Goal: Task Accomplishment & Management: Manage account settings

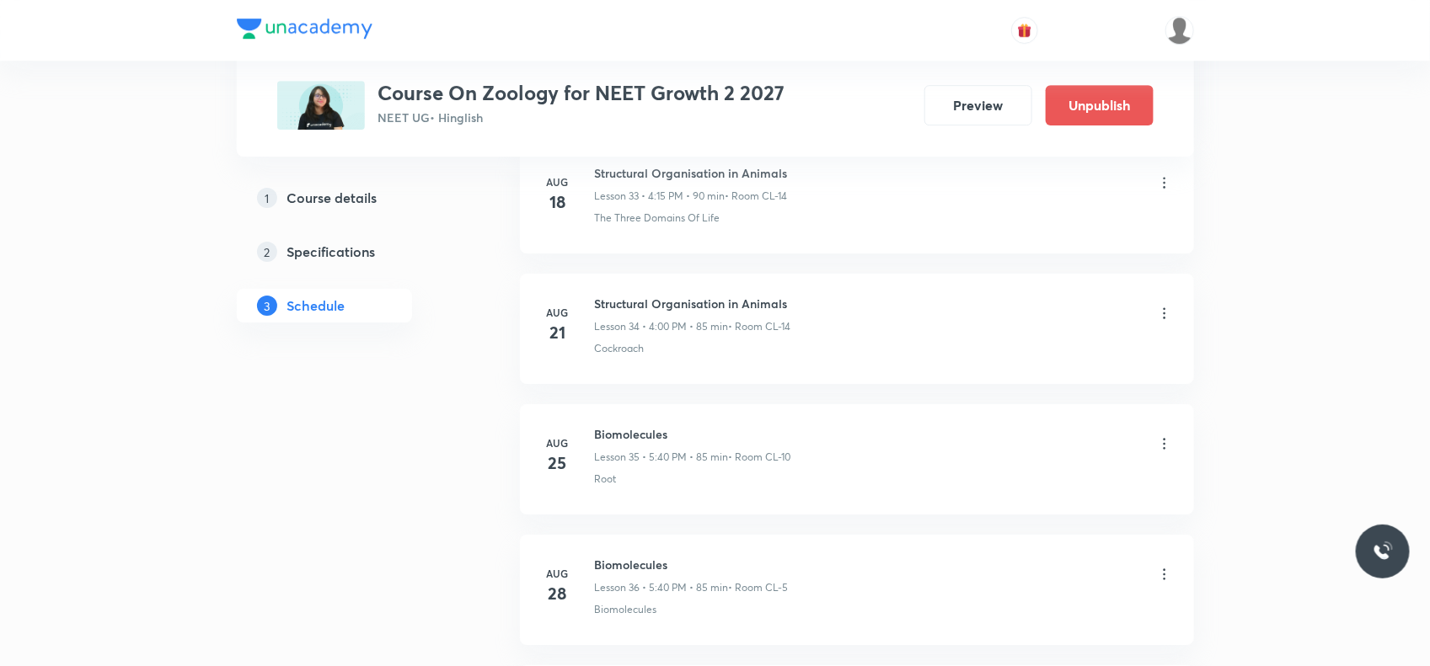
scroll to position [5532, 0]
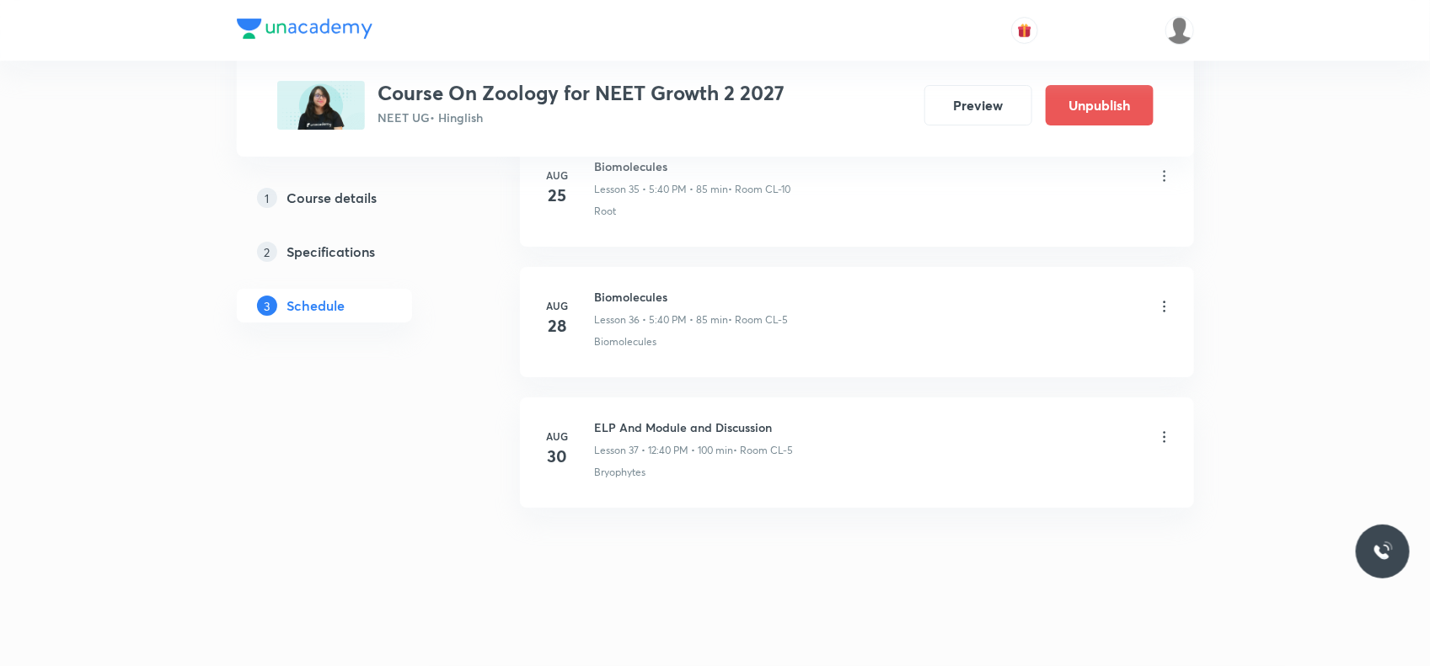
click at [1164, 435] on icon at bounding box center [1164, 437] width 17 height 17
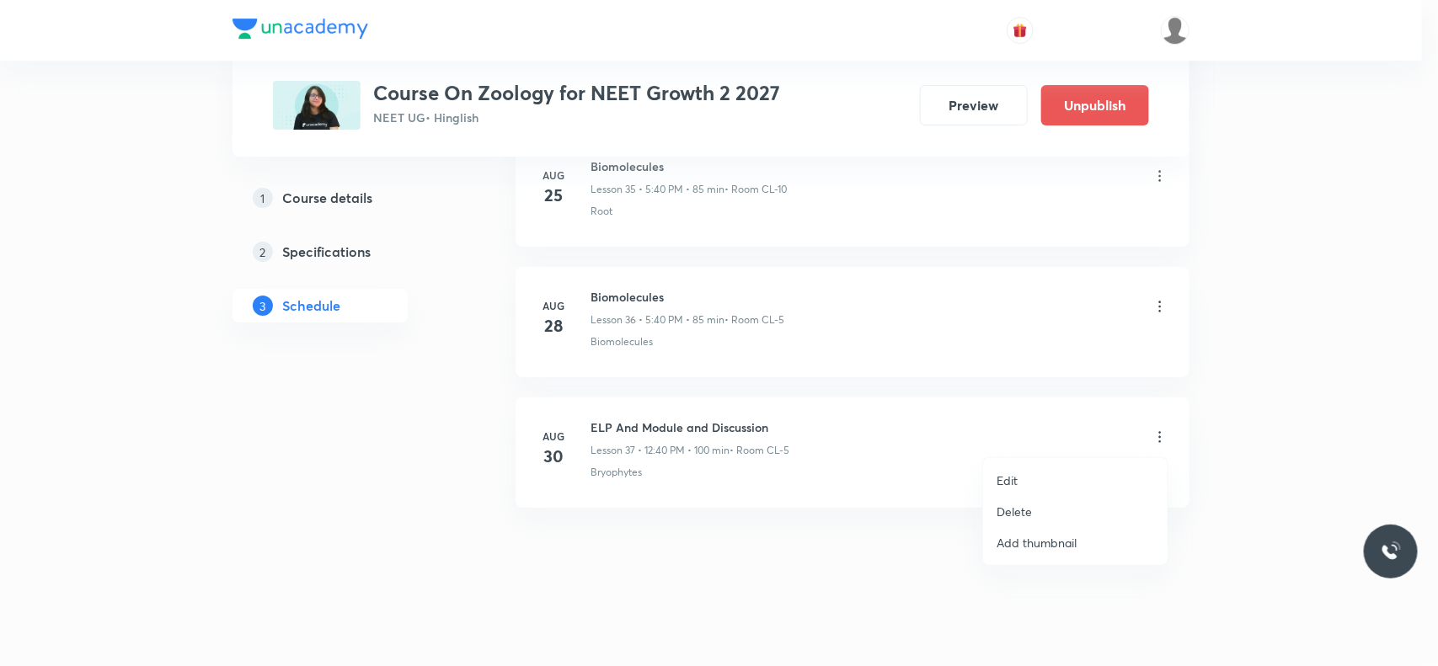
click at [1024, 516] on p "Delete" at bounding box center [1014, 512] width 35 height 18
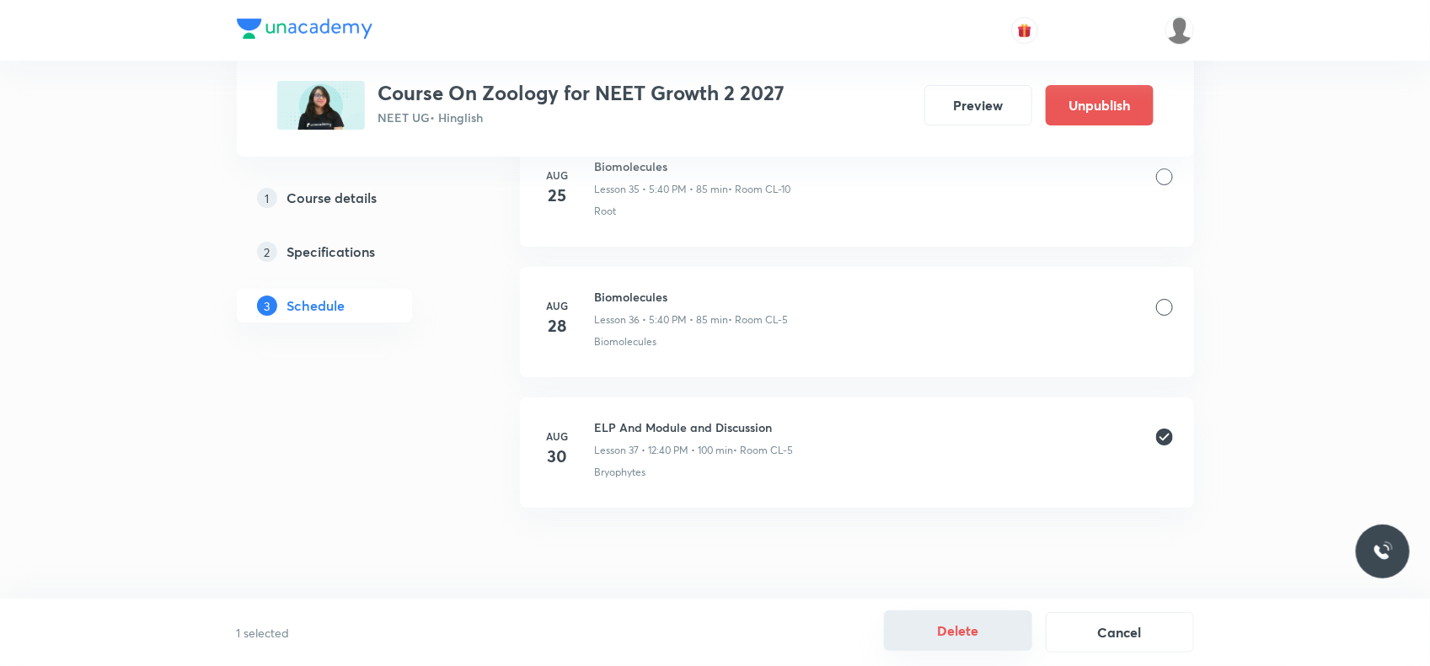
click at [949, 650] on button "Delete" at bounding box center [958, 631] width 148 height 40
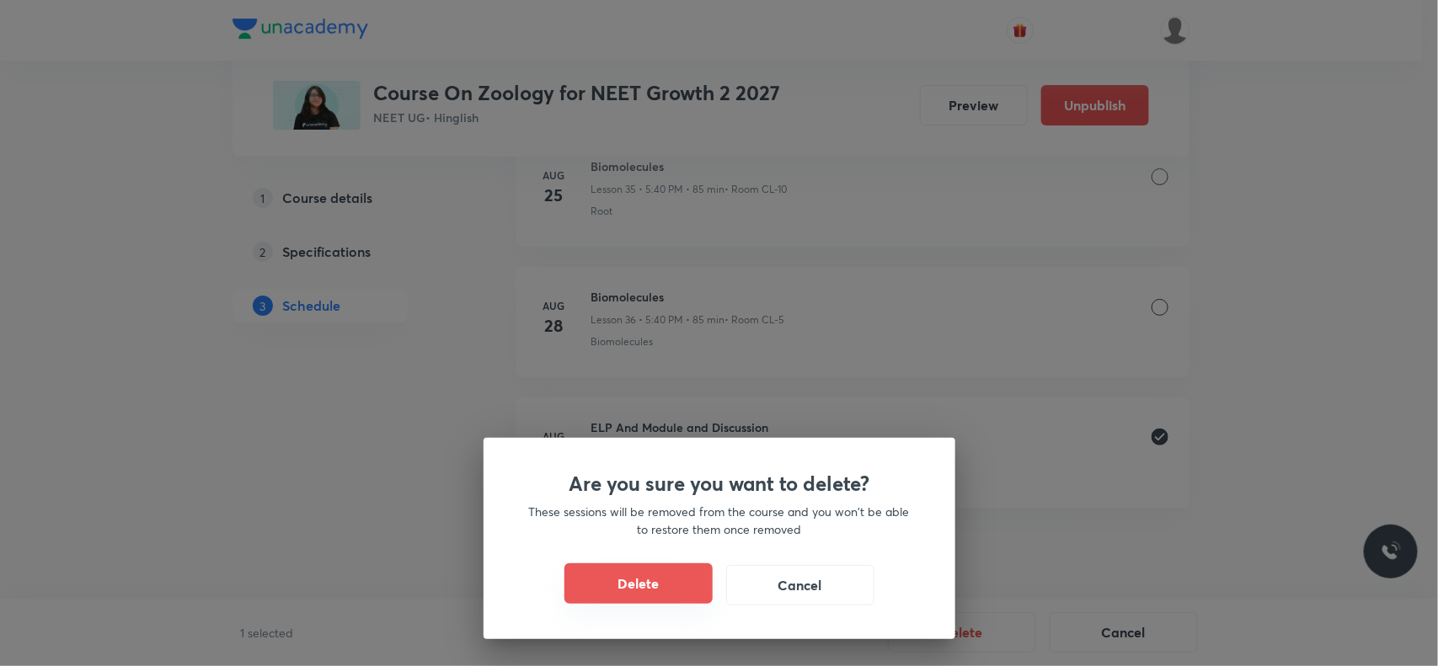
click at [670, 592] on button "Delete" at bounding box center [638, 584] width 148 height 40
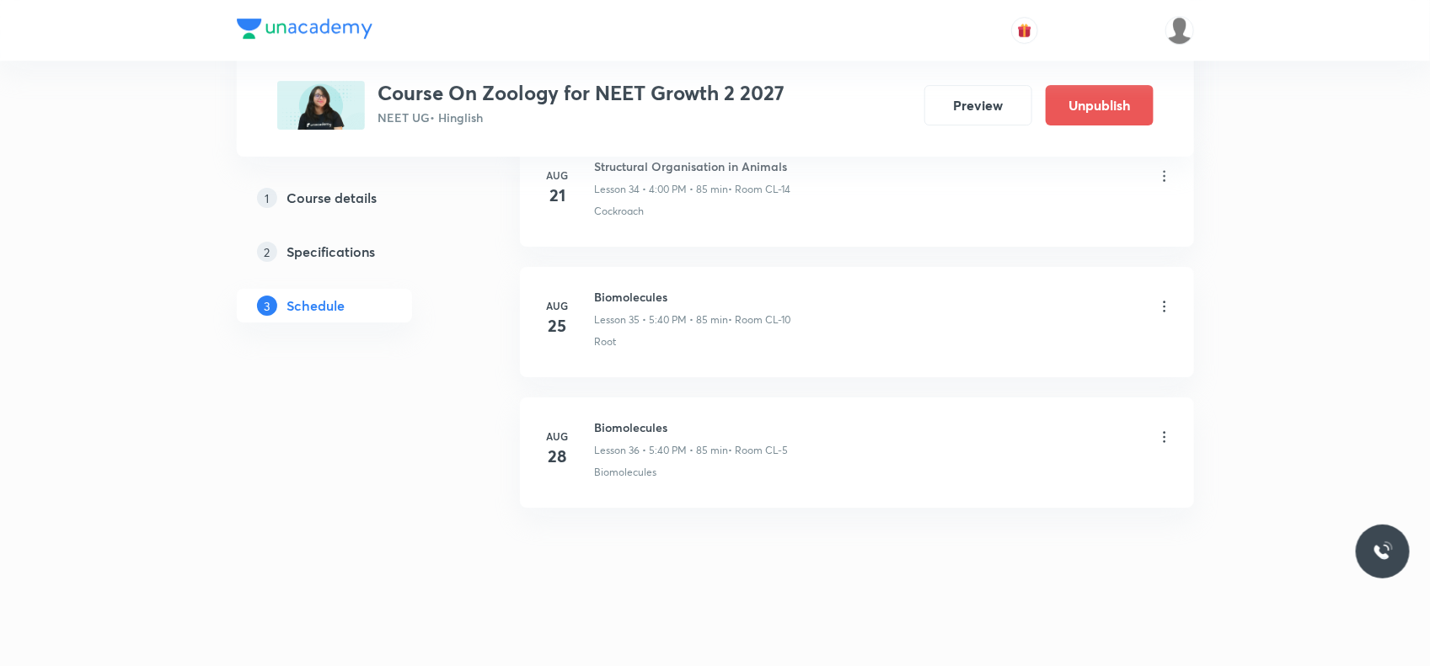
scroll to position [5401, 0]
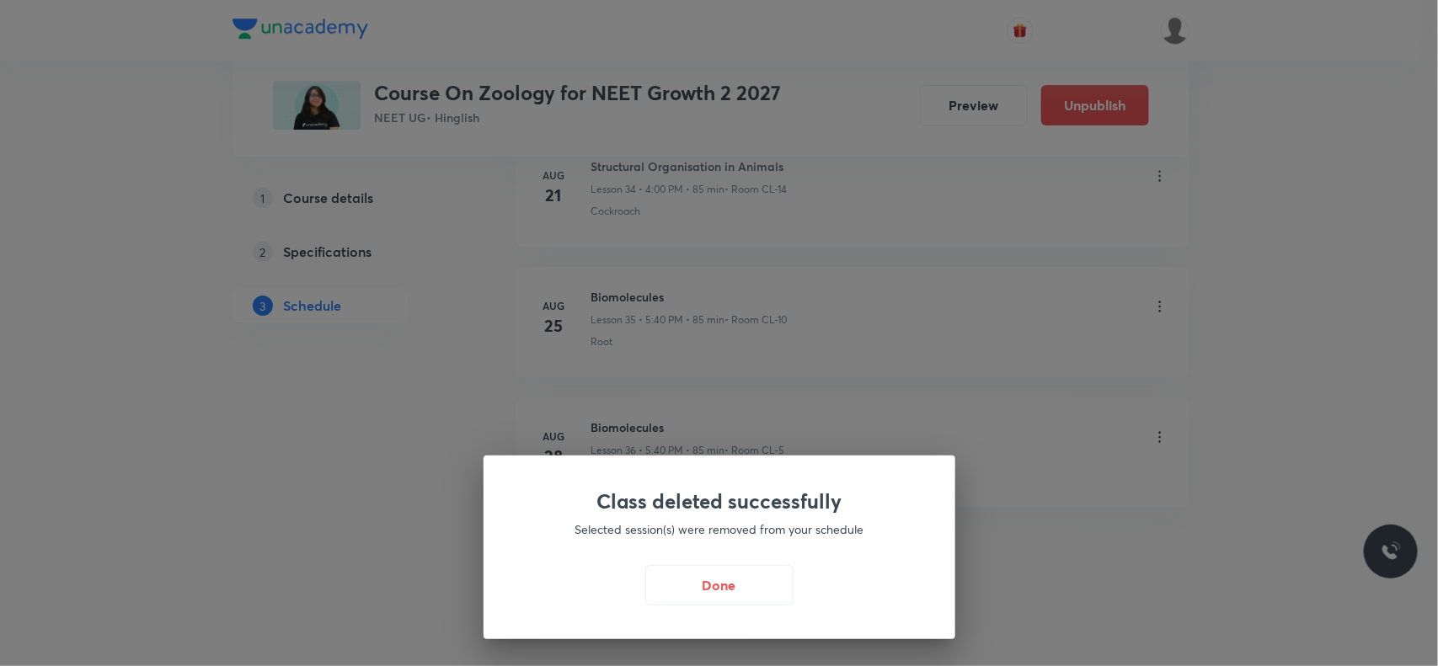
click at [670, 592] on button "Done" at bounding box center [719, 585] width 148 height 40
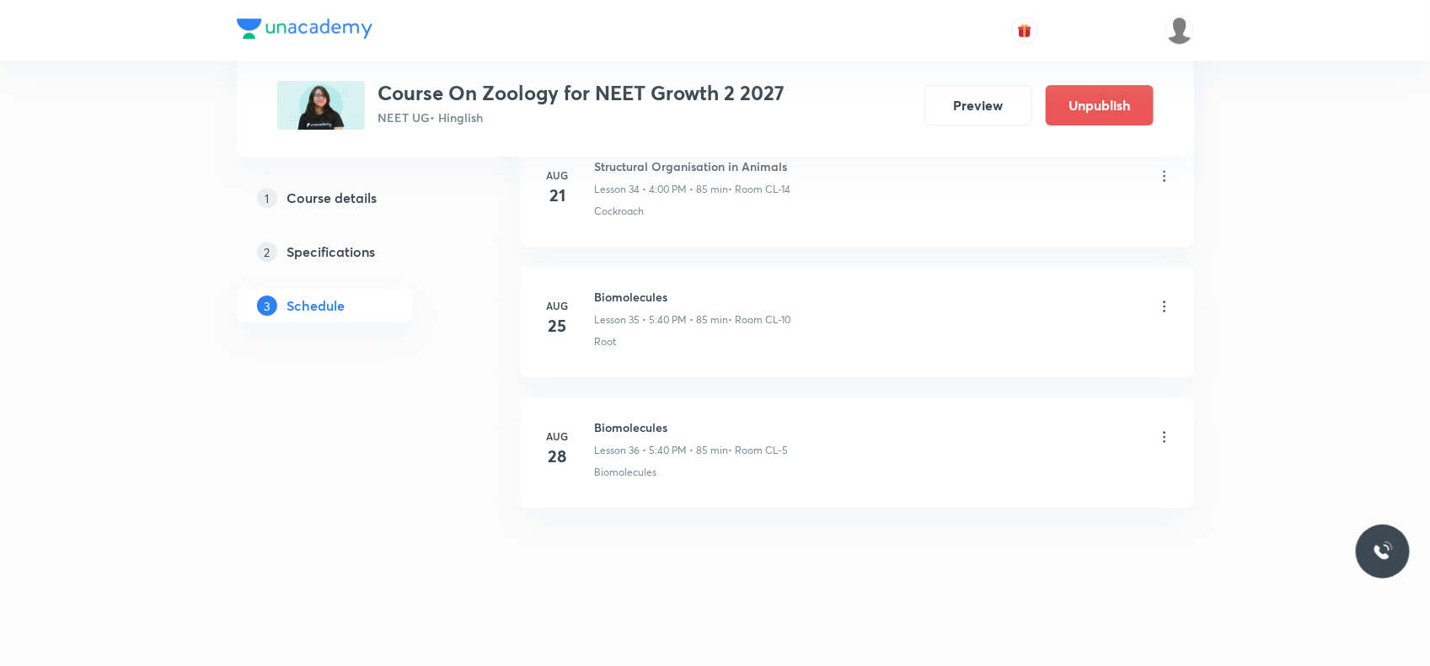
click at [692, 406] on li "Aug 28 Biomolecules Lesson 36 • 5:40 PM • 85 min • Room CL-5 Biomolecules" at bounding box center [857, 453] width 674 height 110
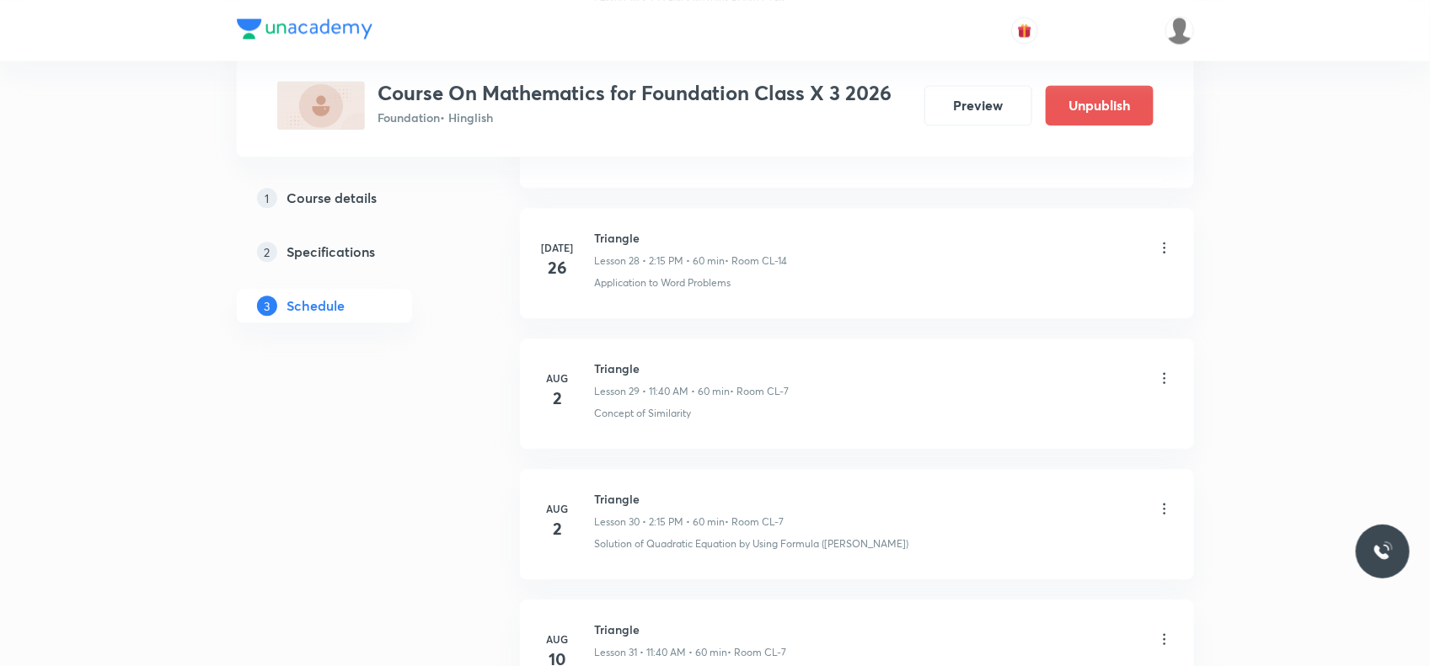
scroll to position [5138, 0]
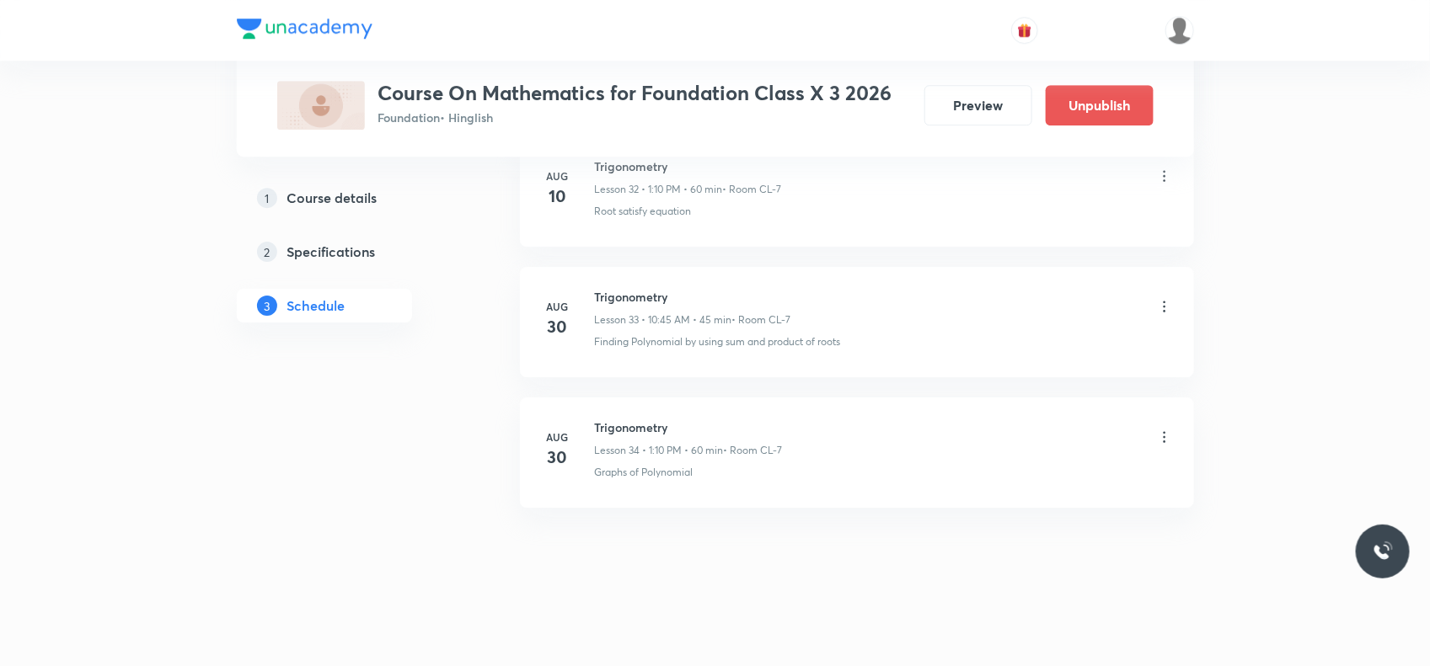
click at [1156, 432] on icon at bounding box center [1164, 437] width 17 height 17
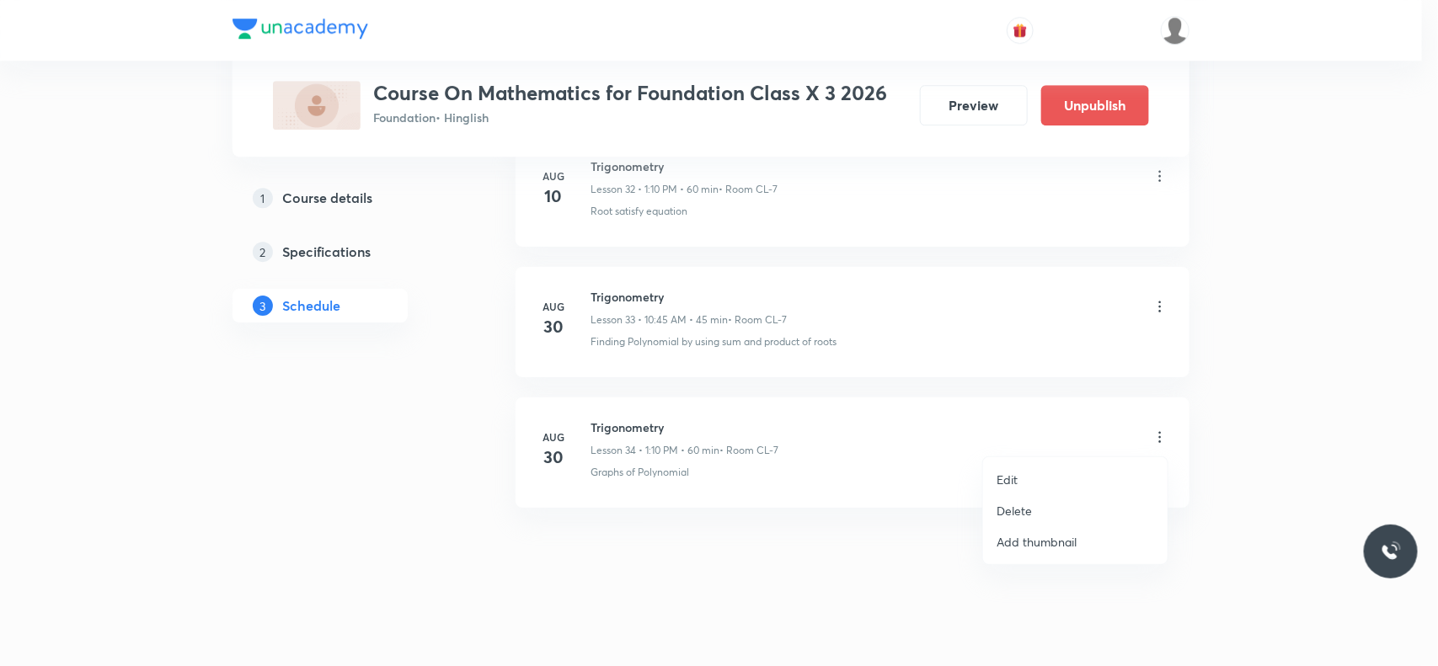
click at [1046, 508] on li "Delete" at bounding box center [1075, 510] width 185 height 31
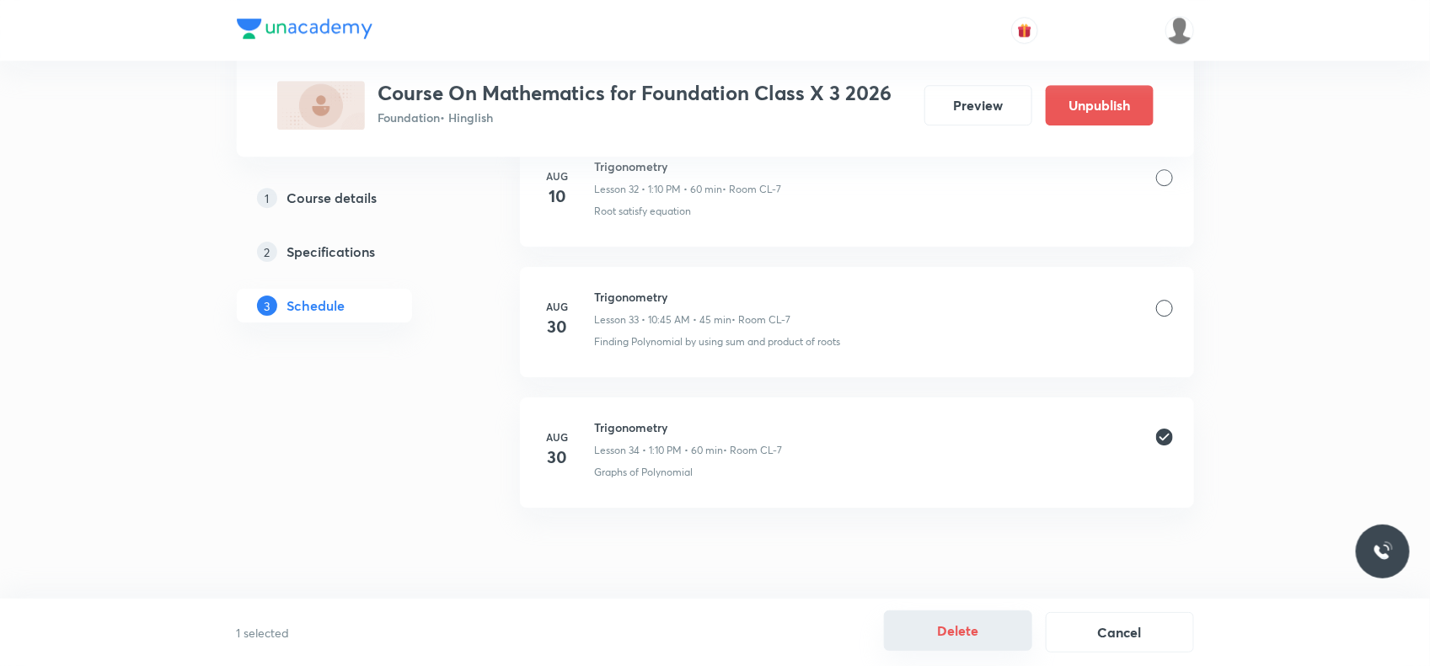
click at [978, 639] on button "Delete" at bounding box center [958, 631] width 148 height 40
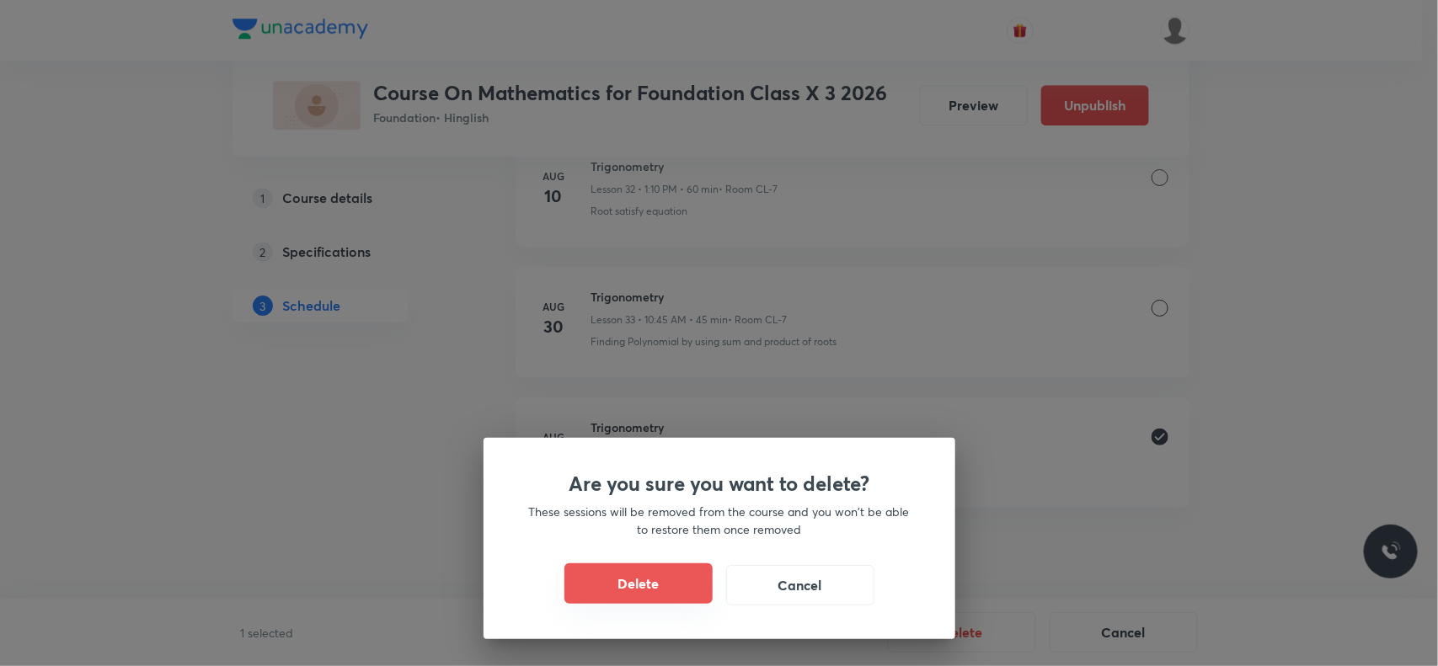
click at [645, 586] on button "Delete" at bounding box center [638, 584] width 148 height 40
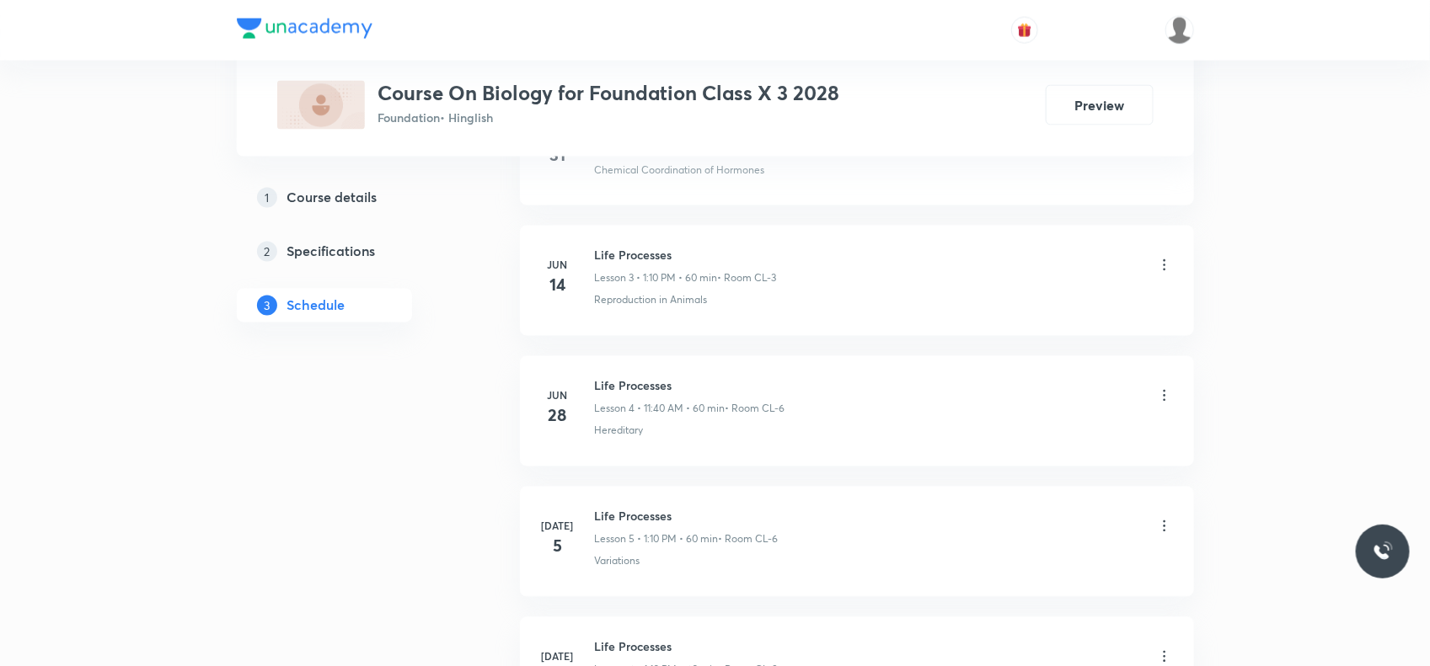
scroll to position [1864, 0]
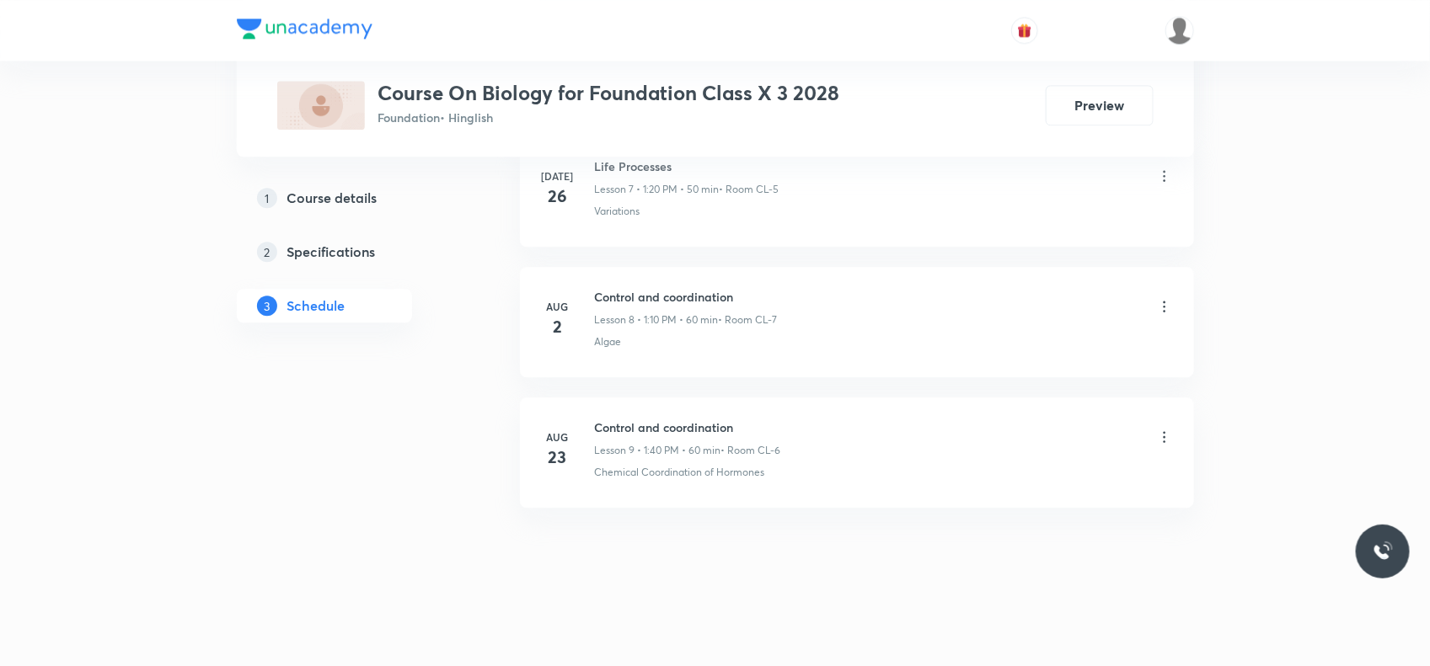
click at [687, 428] on h6 "Control and coordination" at bounding box center [688, 428] width 186 height 18
copy h6 "Control and coordination"
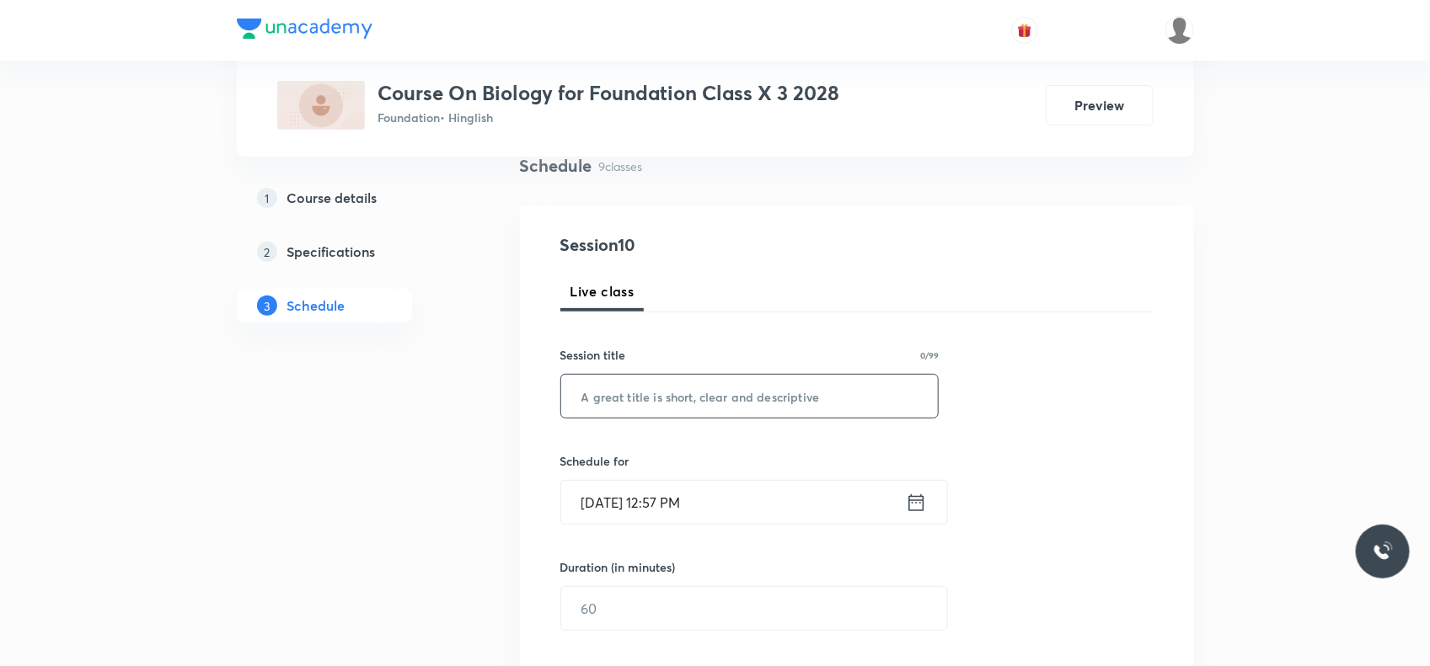
scroll to position [135, 0]
click at [677, 388] on input "text" at bounding box center [749, 393] width 377 height 43
paste input "Control and coordination"
type input "Control and coordination"
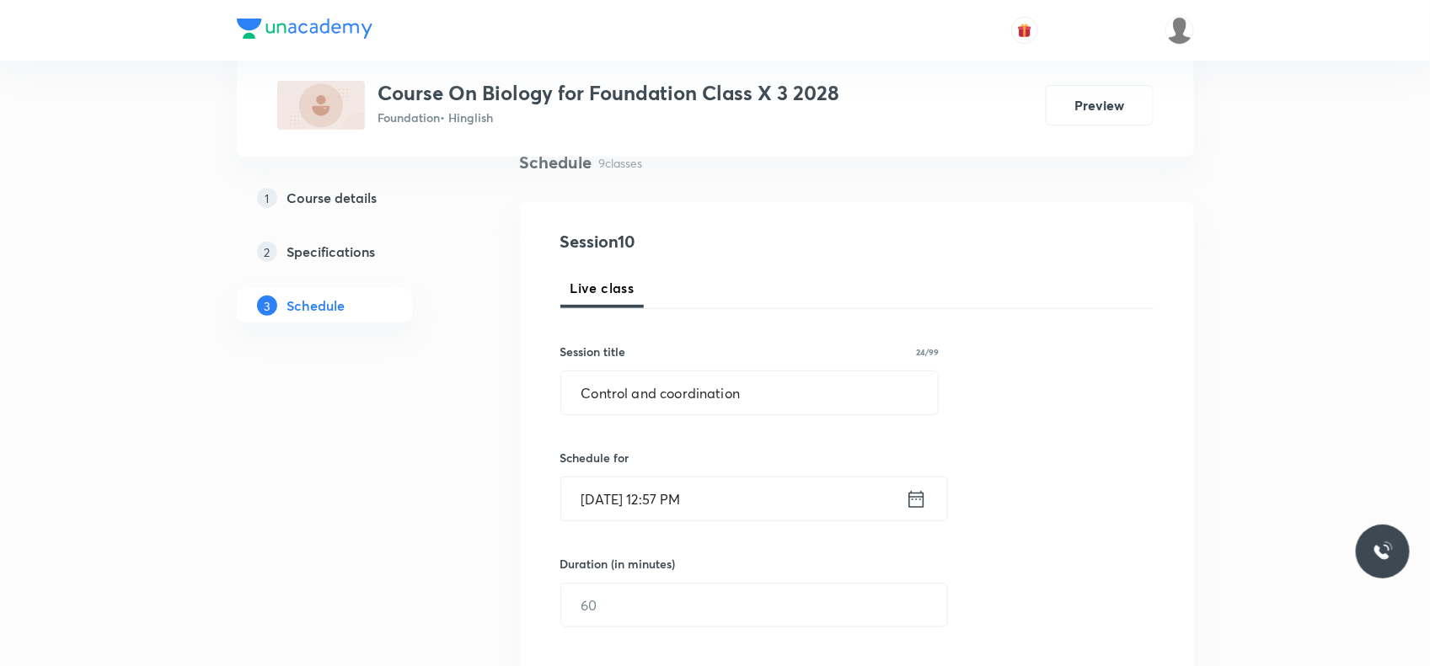
click at [701, 516] on input "[DATE] 12:57 PM" at bounding box center [733, 499] width 345 height 43
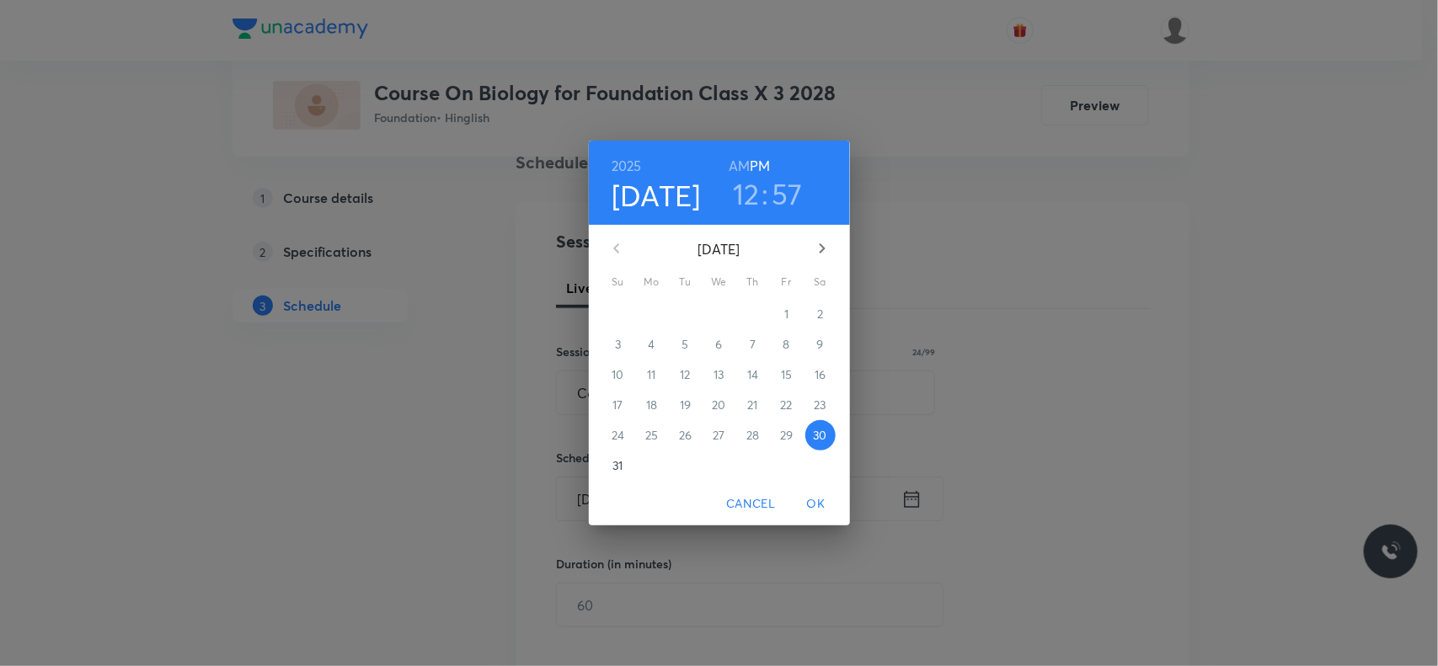
click at [754, 191] on h3 "12" at bounding box center [746, 193] width 27 height 35
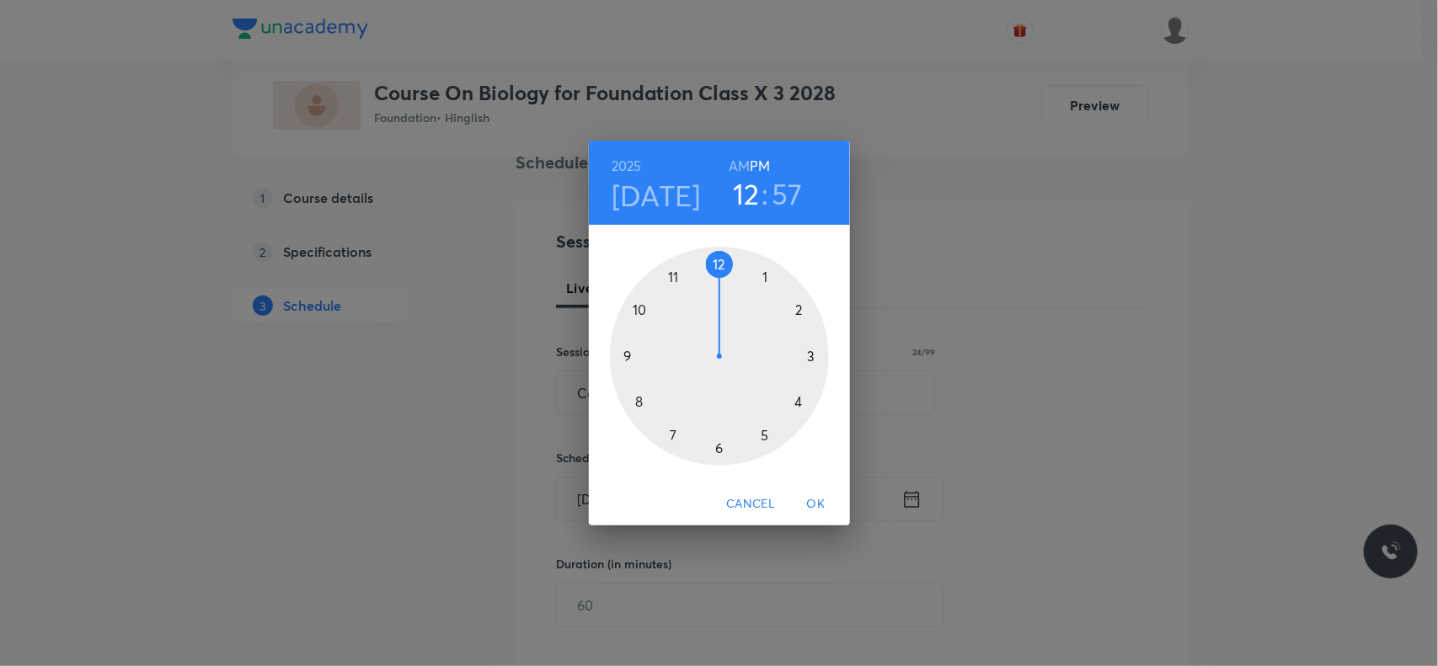
click at [764, 278] on div at bounding box center [719, 356] width 219 height 219
click at [796, 313] on div at bounding box center [719, 356] width 219 height 219
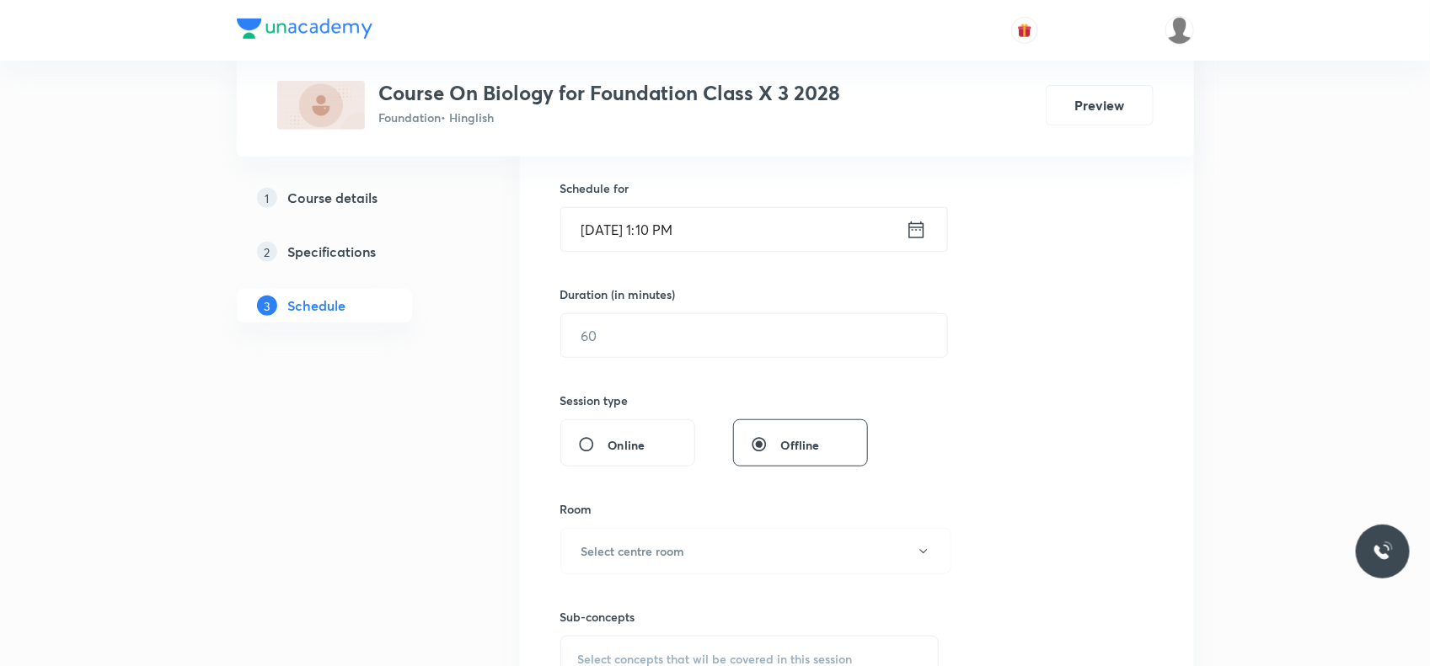
scroll to position [406, 0]
click at [729, 330] on input "text" at bounding box center [754, 334] width 386 height 43
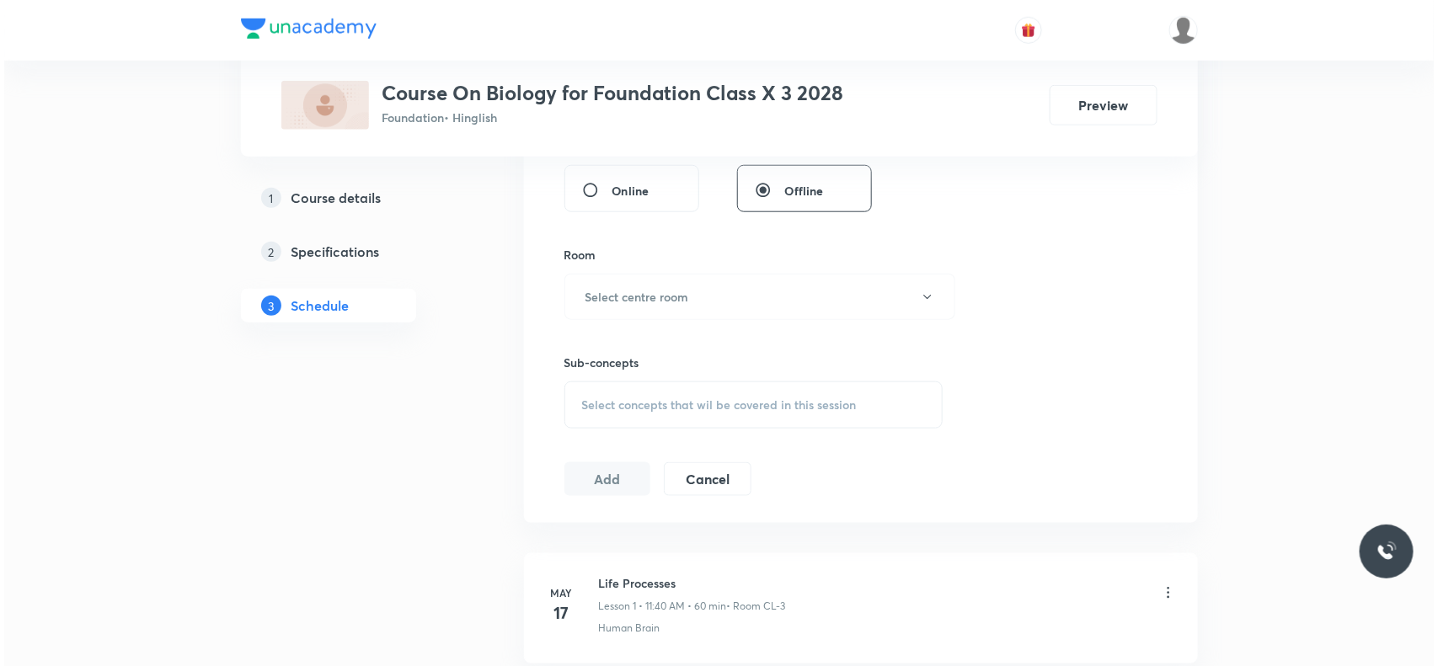
scroll to position [667, 0]
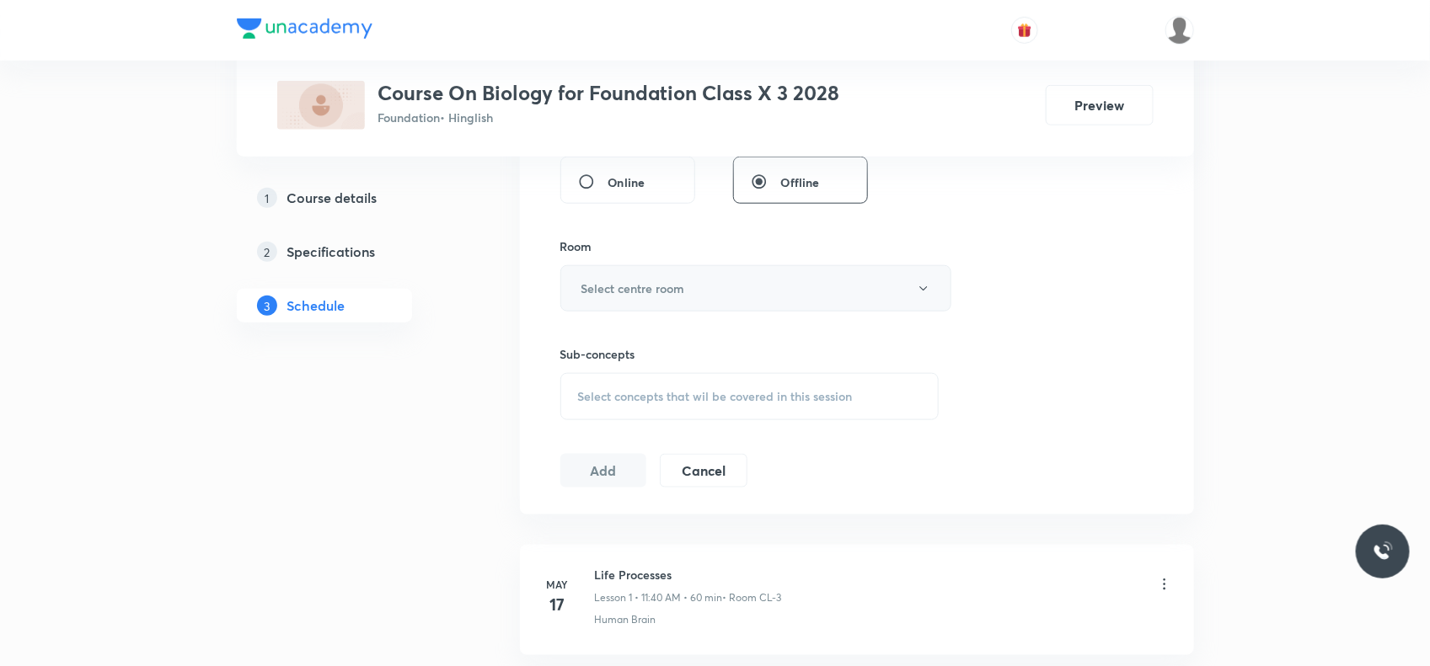
type input "60"
click at [680, 285] on h6 "Select centre room" at bounding box center [633, 289] width 104 height 18
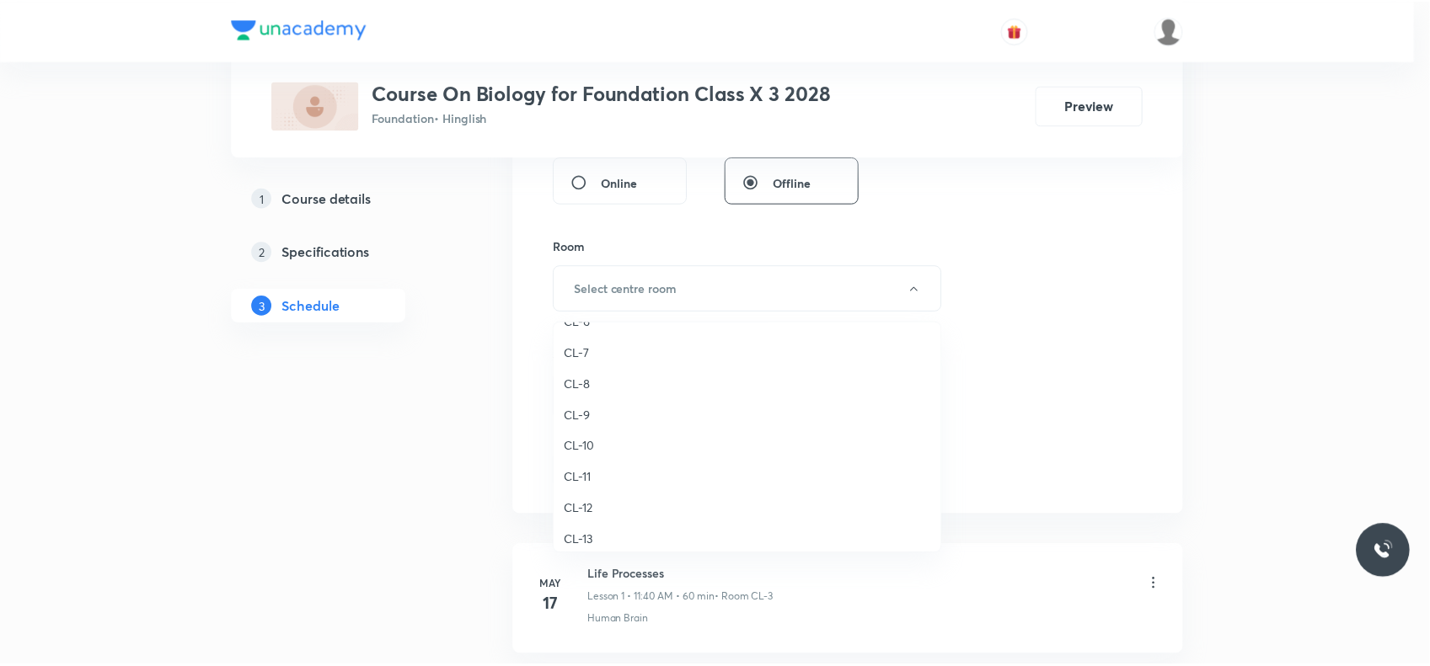
scroll to position [640, 0]
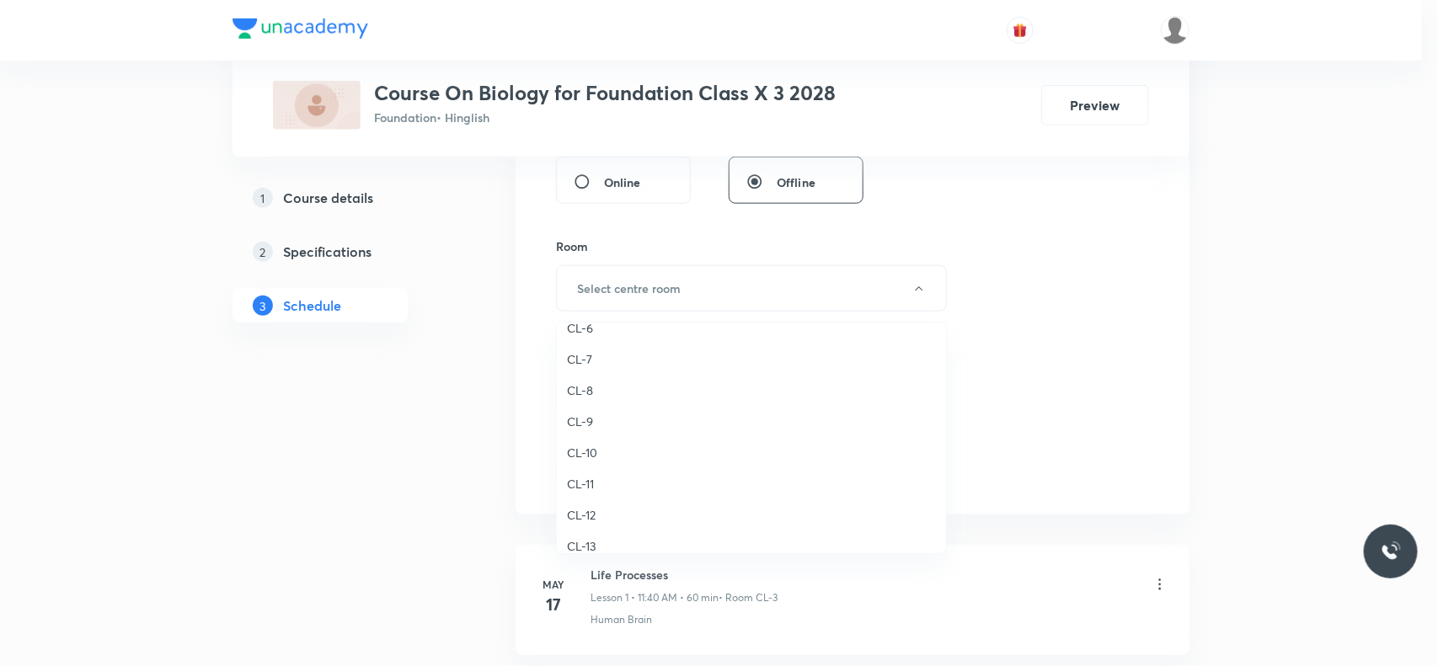
click at [611, 354] on span "CL-7" at bounding box center [751, 359] width 369 height 18
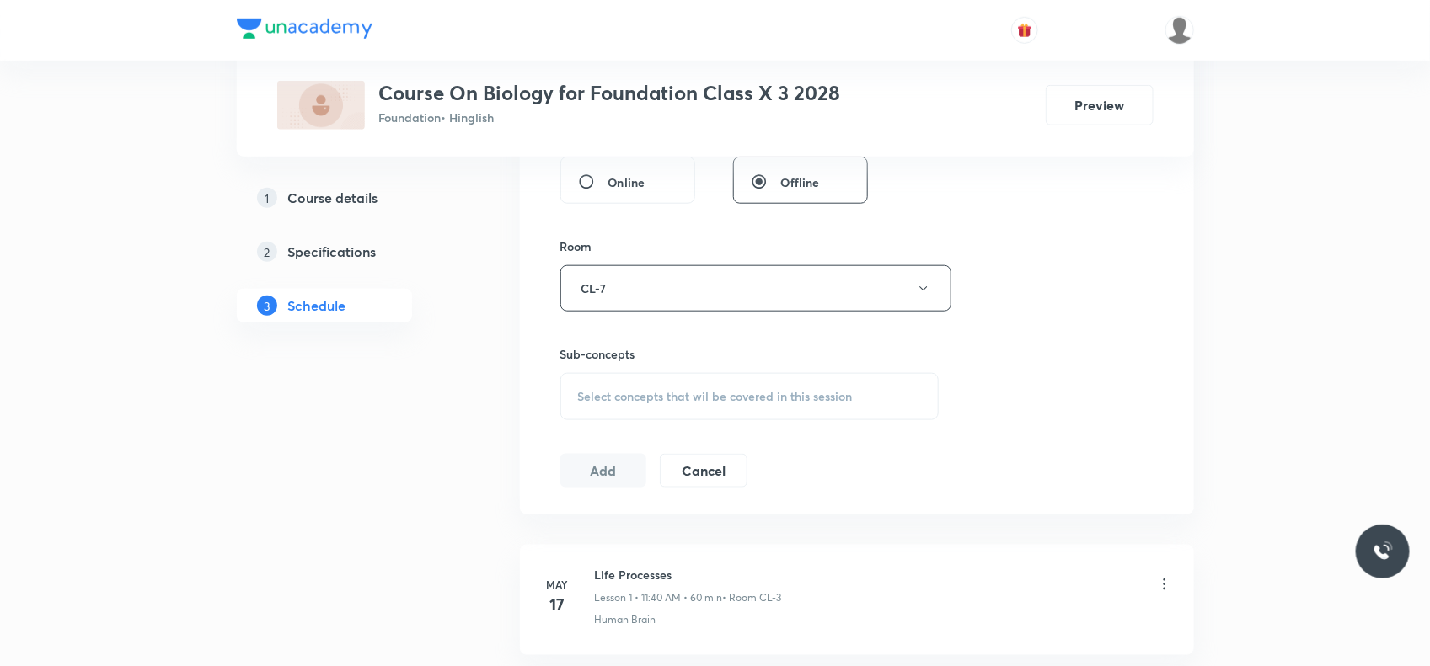
click at [655, 372] on div "Sub-concepts Select concepts that wil be covered in this session" at bounding box center [749, 382] width 379 height 75
click at [642, 394] on span "Select concepts that wil be covered in this session" at bounding box center [715, 396] width 275 height 13
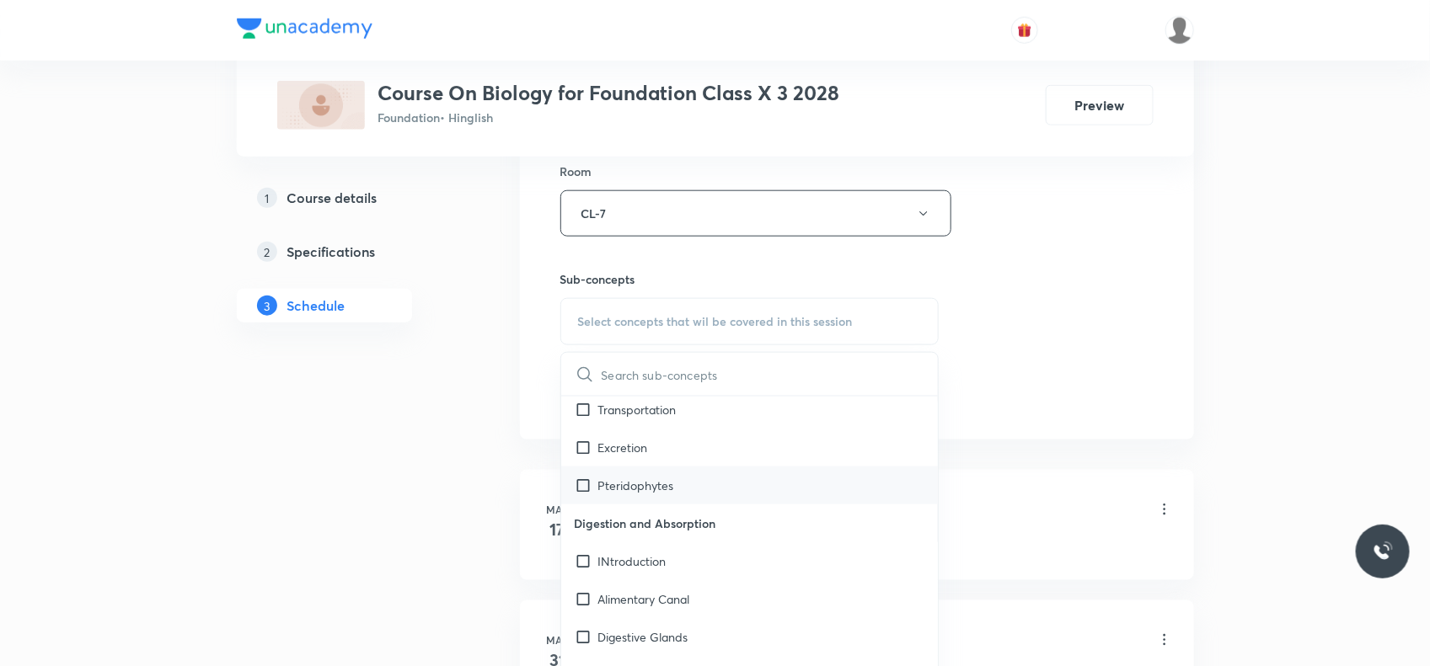
scroll to position [1163, 0]
click at [655, 466] on div "Pteridophytes" at bounding box center [749, 484] width 377 height 38
checkbox input "true"
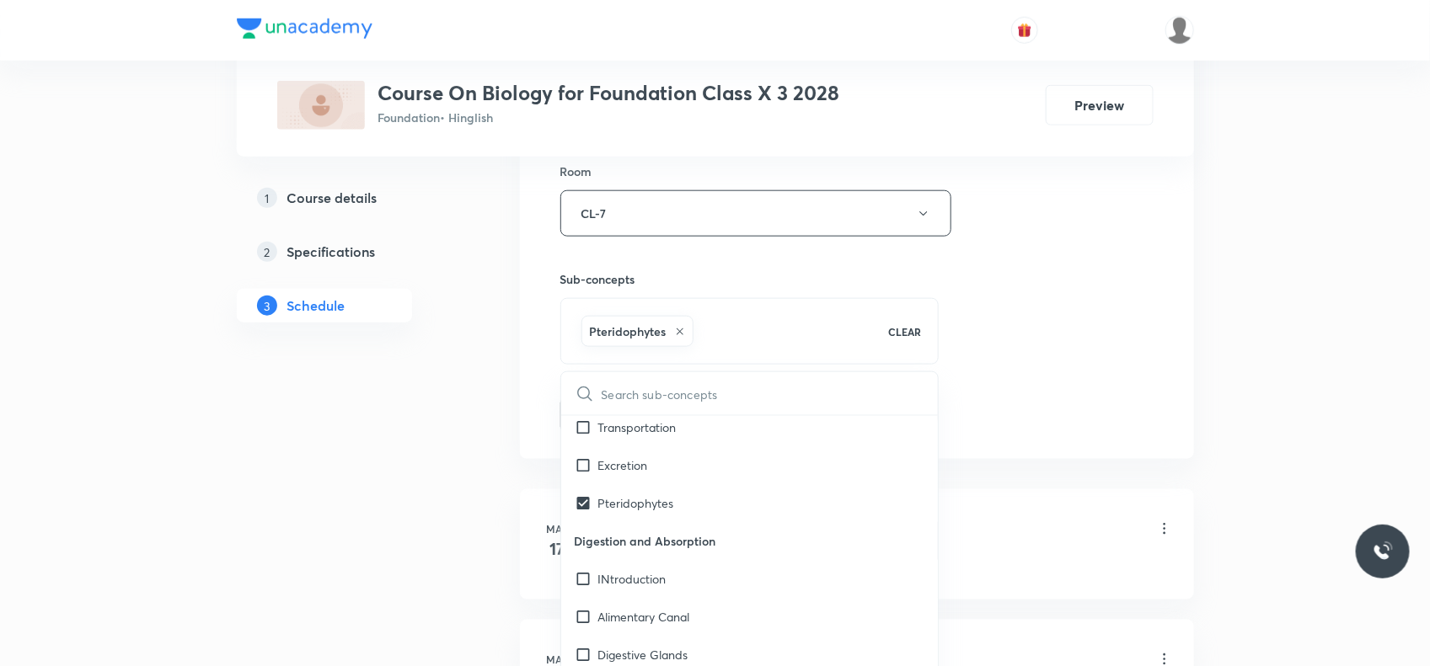
click at [508, 451] on div "Plus Courses Course On Biology for Foundation Class X 3 2028 Foundation • Hingl…" at bounding box center [715, 562] width 957 height 2421
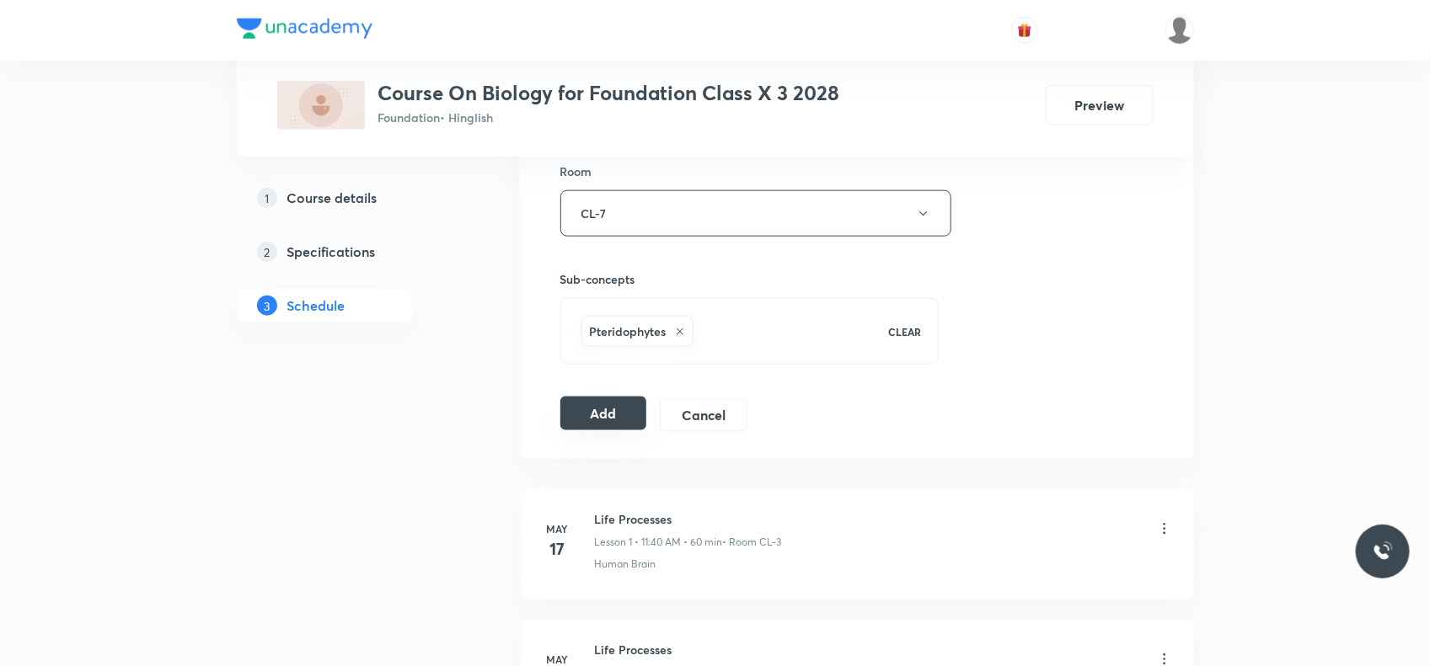
click at [579, 424] on button "Add" at bounding box center [603, 414] width 87 height 34
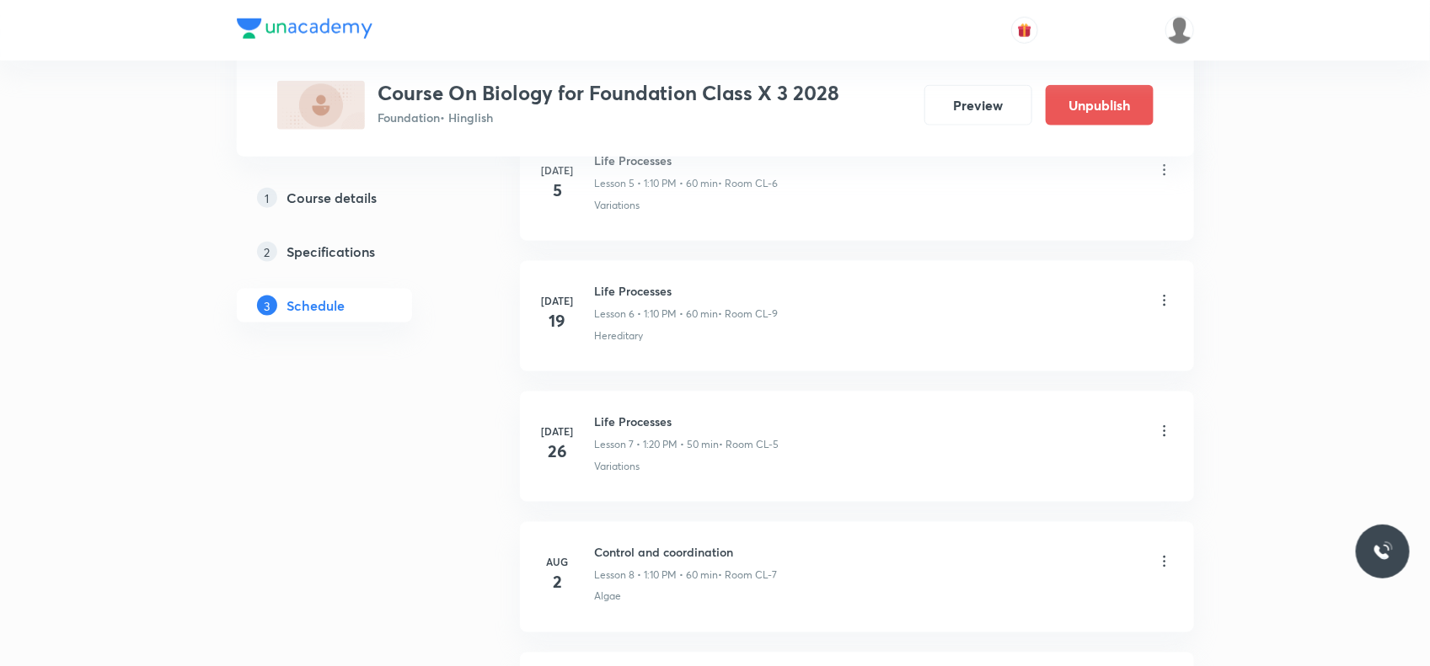
scroll to position [1219, 0]
